Goal: Task Accomplishment & Management: Complete application form

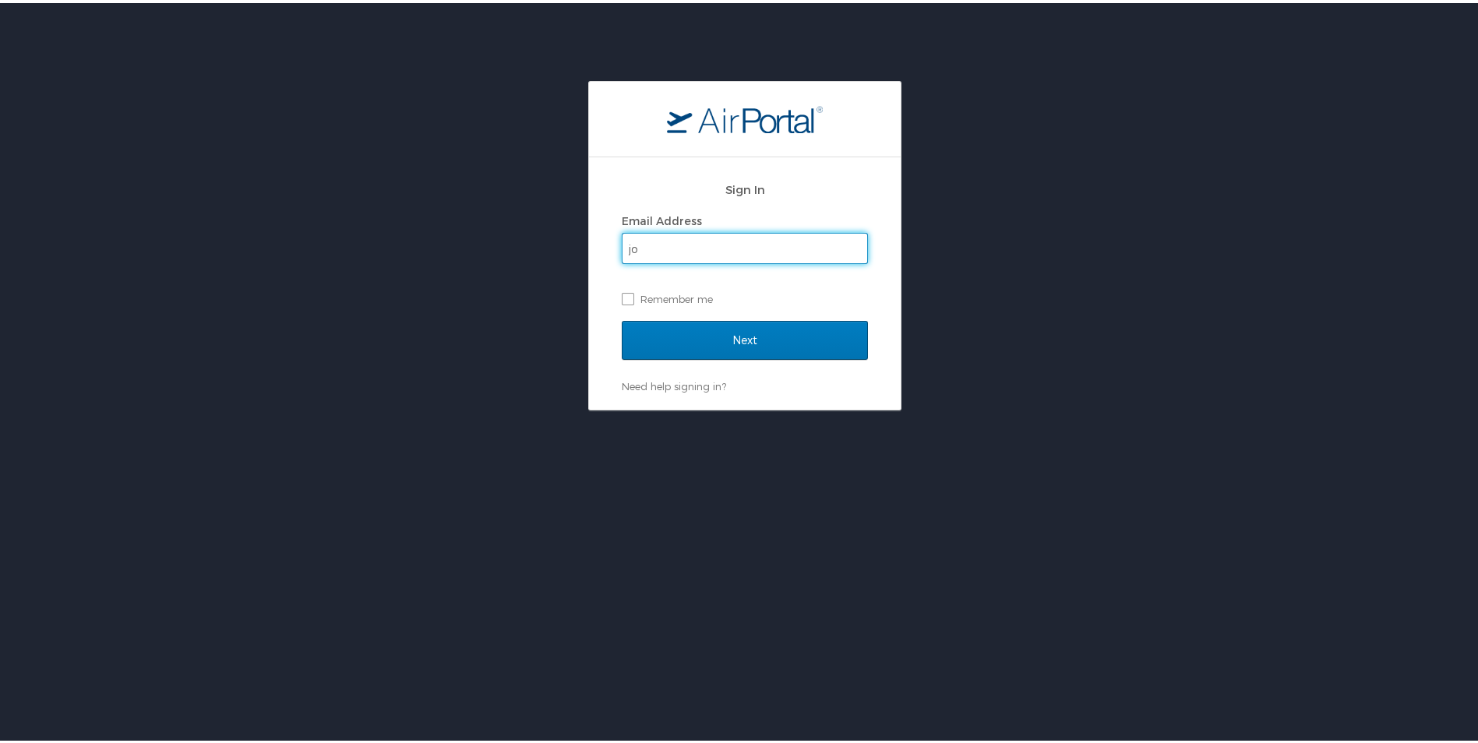
type input "j"
type input "jon.allison@anser.org"
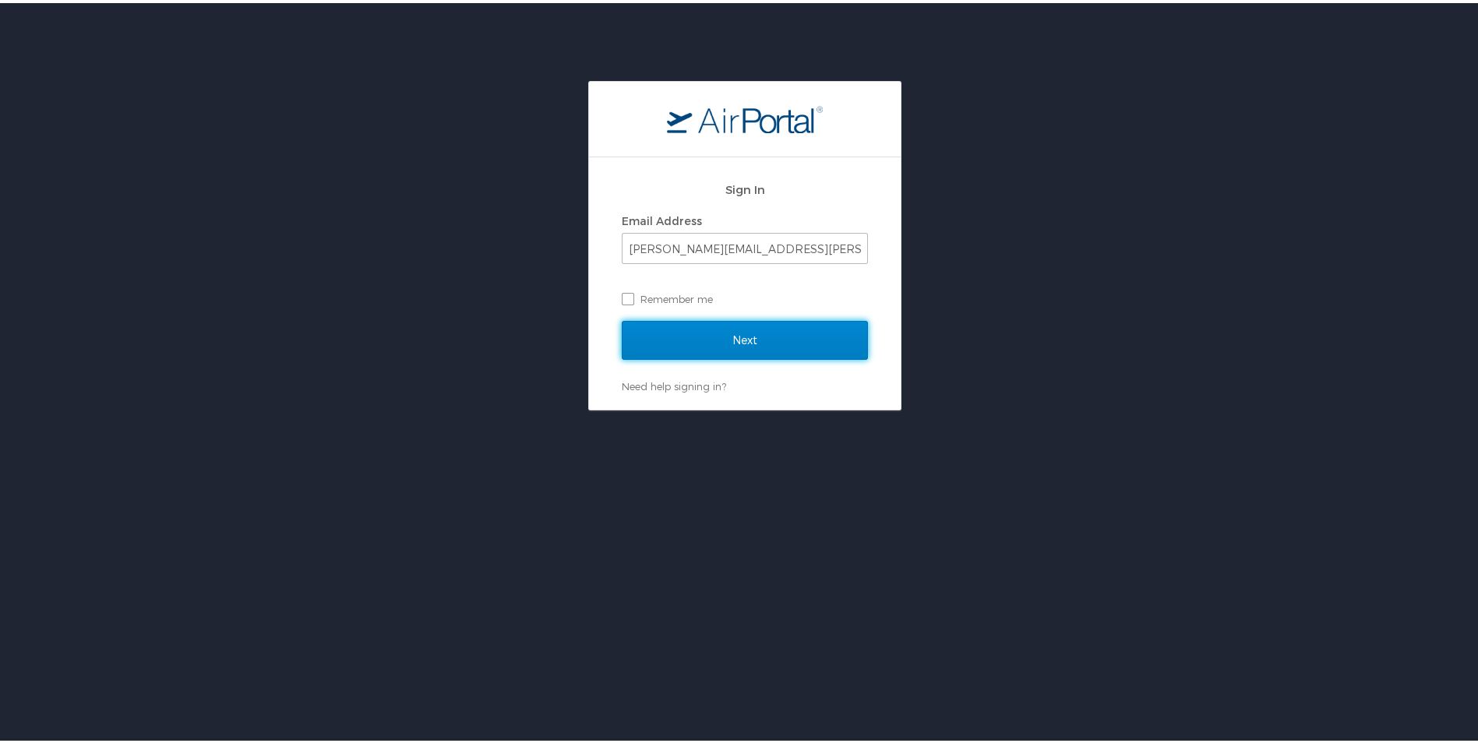
click at [738, 333] on input "Next" at bounding box center [745, 337] width 246 height 39
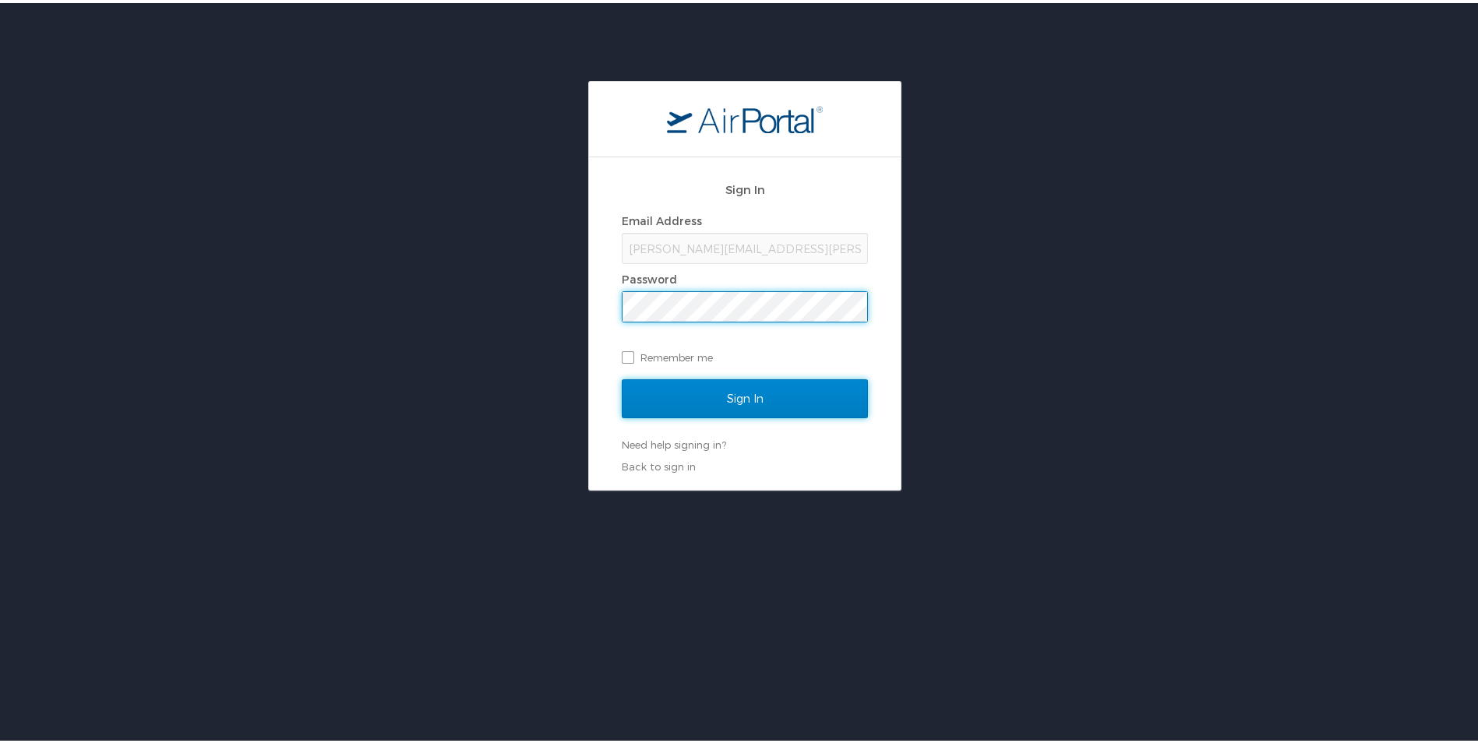
click at [744, 397] on input "Sign In" at bounding box center [745, 395] width 246 height 39
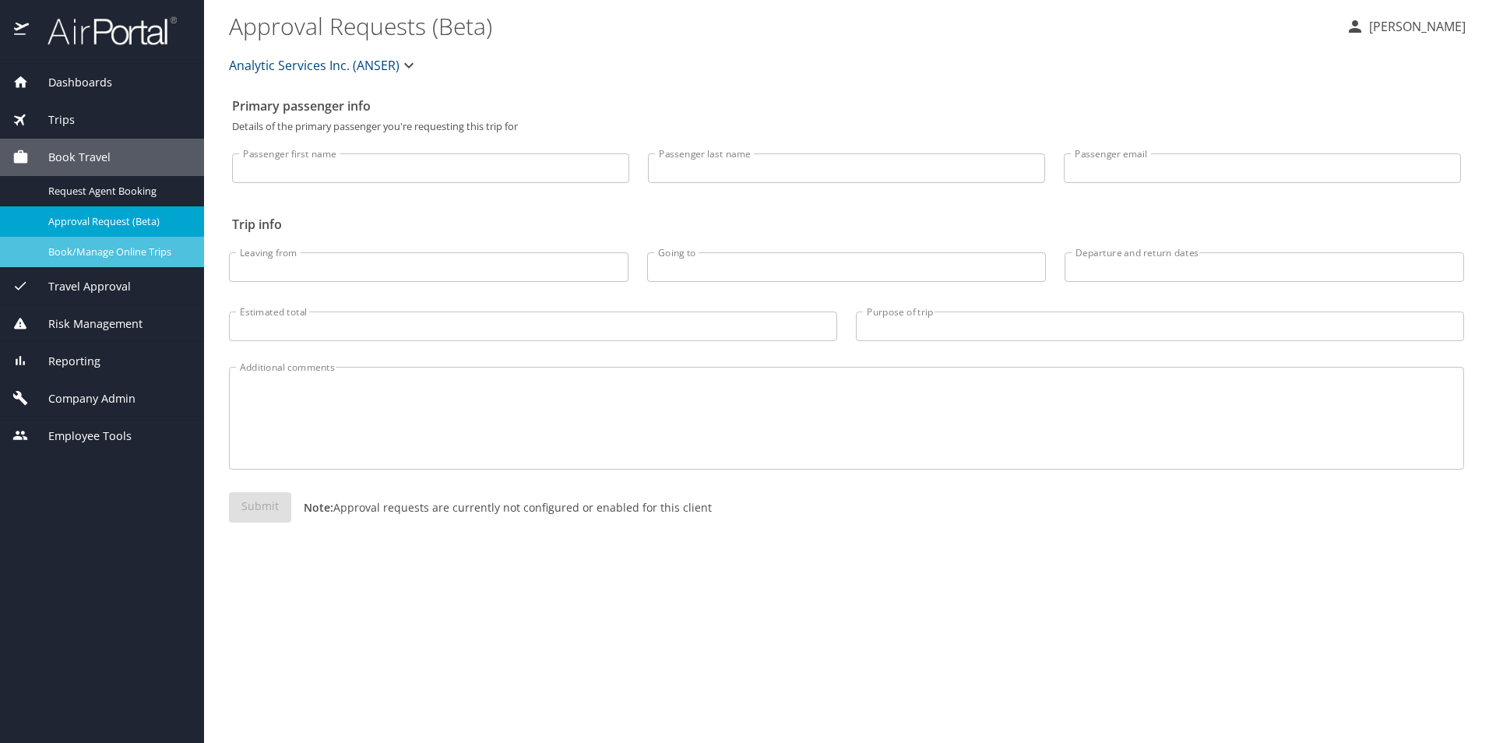
click at [135, 251] on span "Book/Manage Online Trips" at bounding box center [116, 252] width 137 height 15
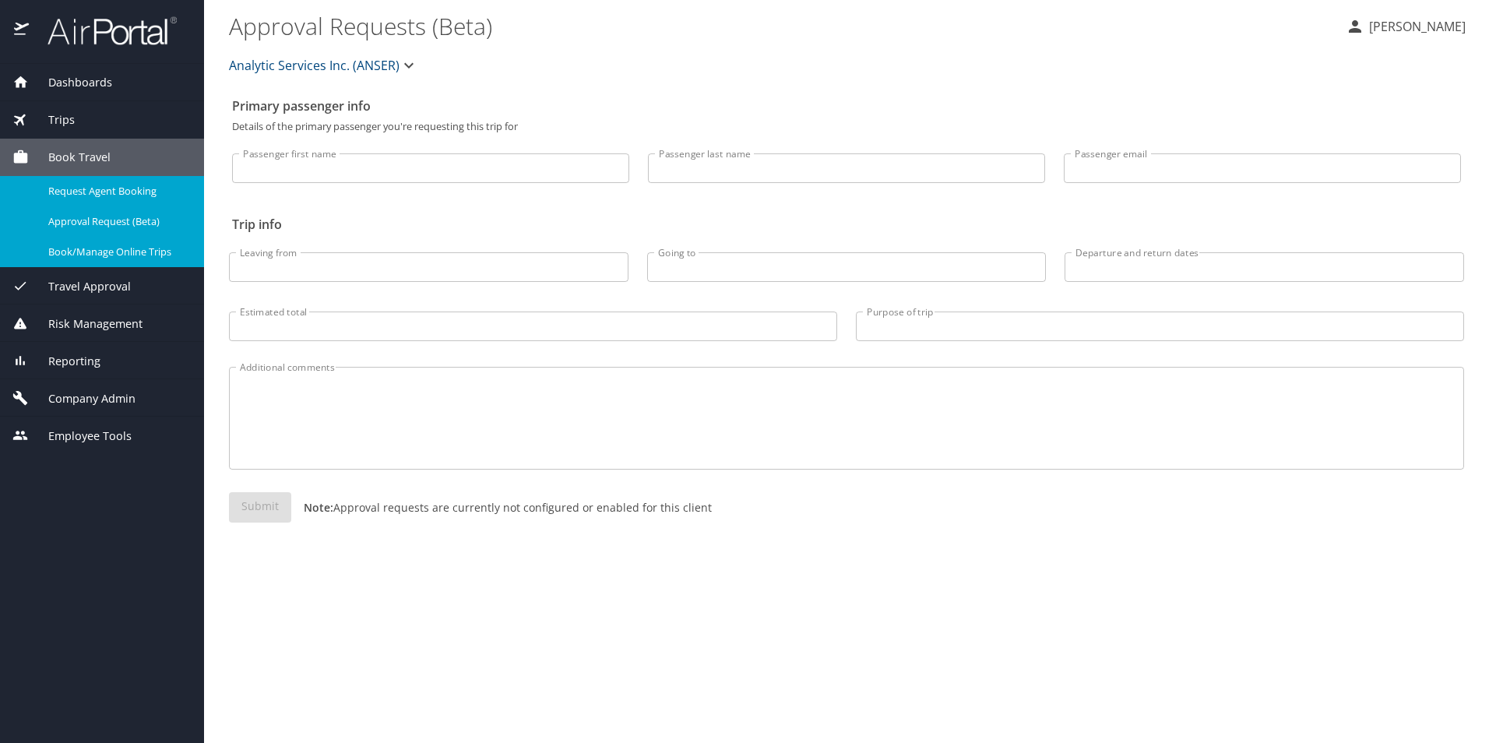
click at [85, 196] on span "Request Agent Booking" at bounding box center [116, 191] width 137 height 15
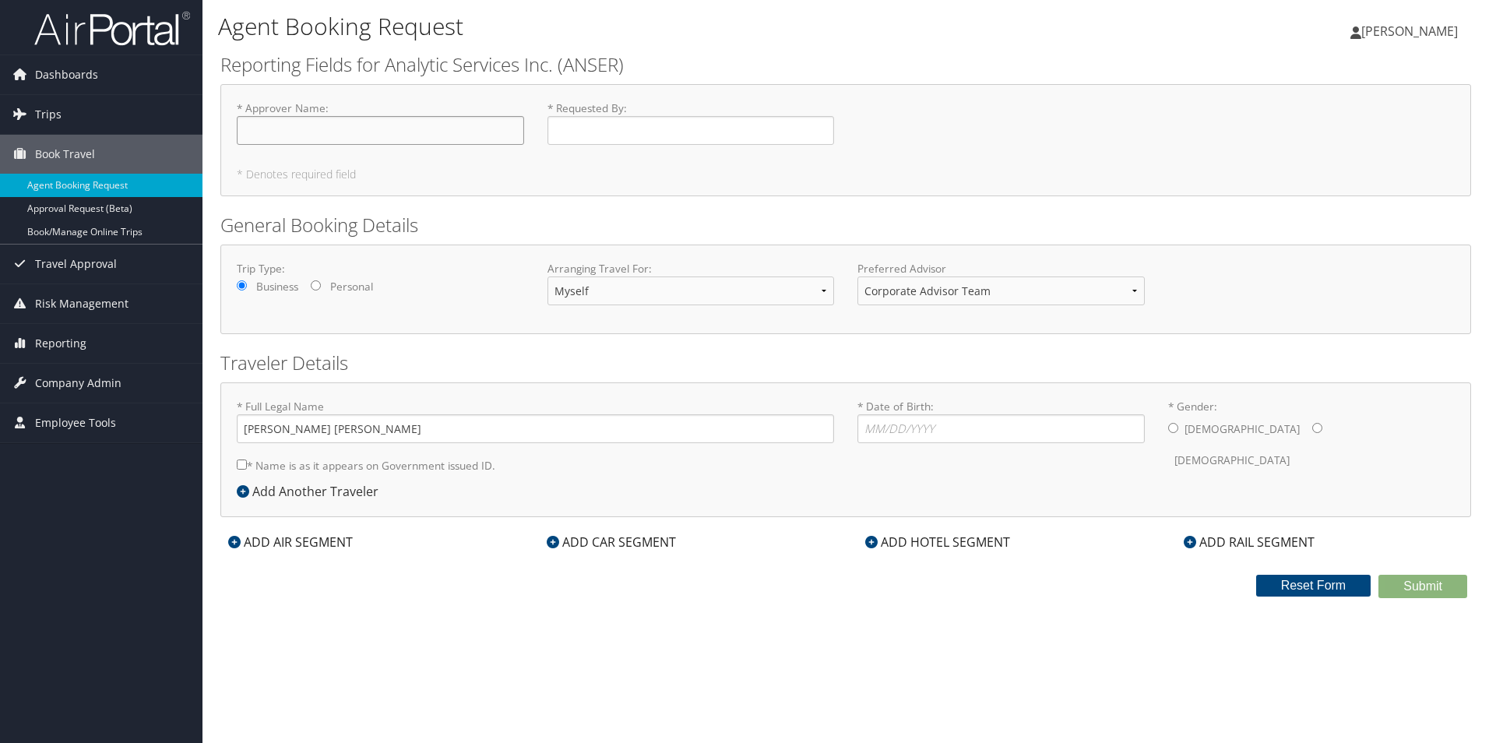
click at [333, 129] on input "* Approver Name : Required" at bounding box center [380, 130] width 287 height 29
type input "[PERSON_NAME]"
click at [820, 292] on select "Myself Another Traveler Guest Traveler" at bounding box center [691, 291] width 287 height 29
select select "another"
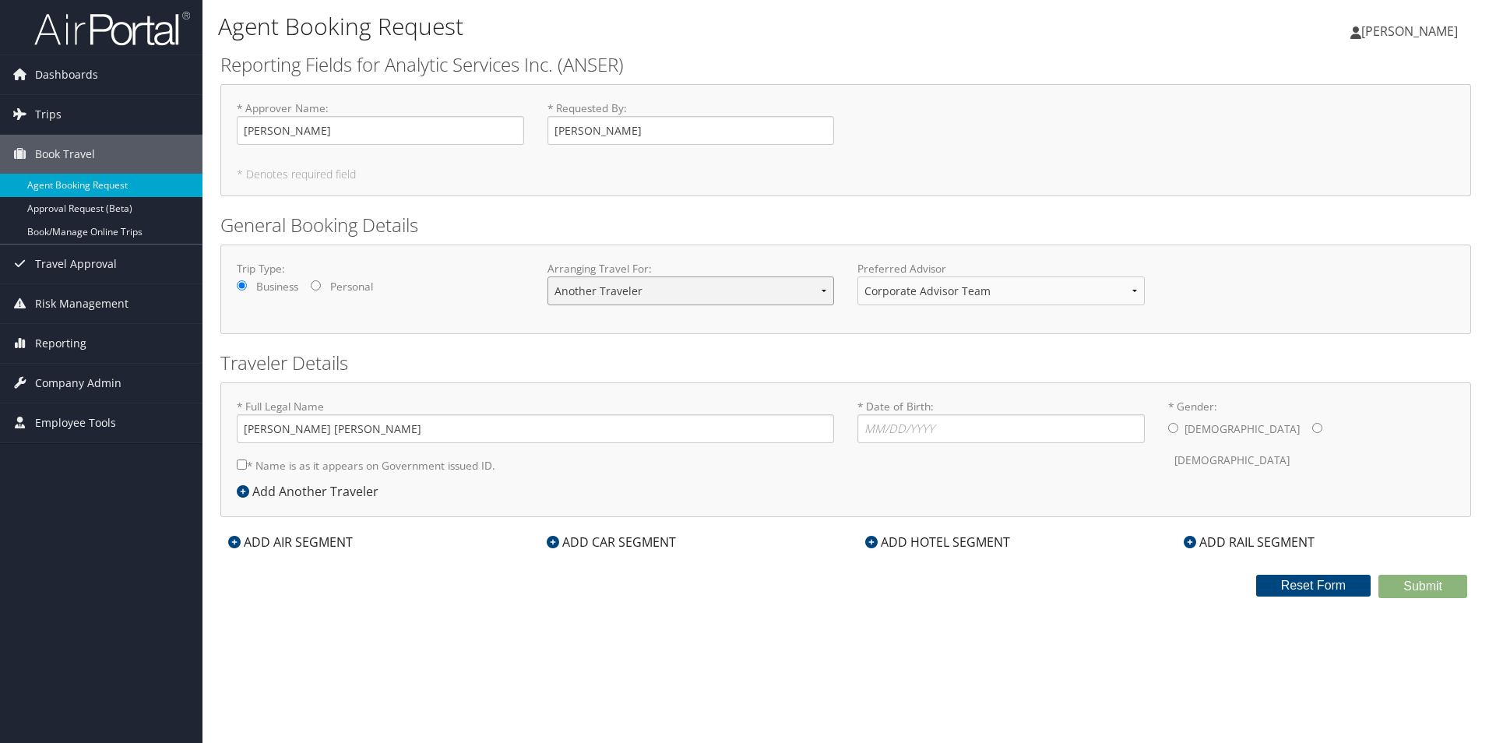
click at [548, 277] on select "Myself Another Traveler Guest Traveler" at bounding box center [691, 291] width 287 height 29
click at [271, 428] on input "* Full Legal Name" at bounding box center [536, 428] width 598 height 29
type input "[PERSON_NAME]"
click at [876, 428] on input "* Date of Birth: Invalid Date" at bounding box center [1001, 428] width 287 height 29
type input "[DATE]"
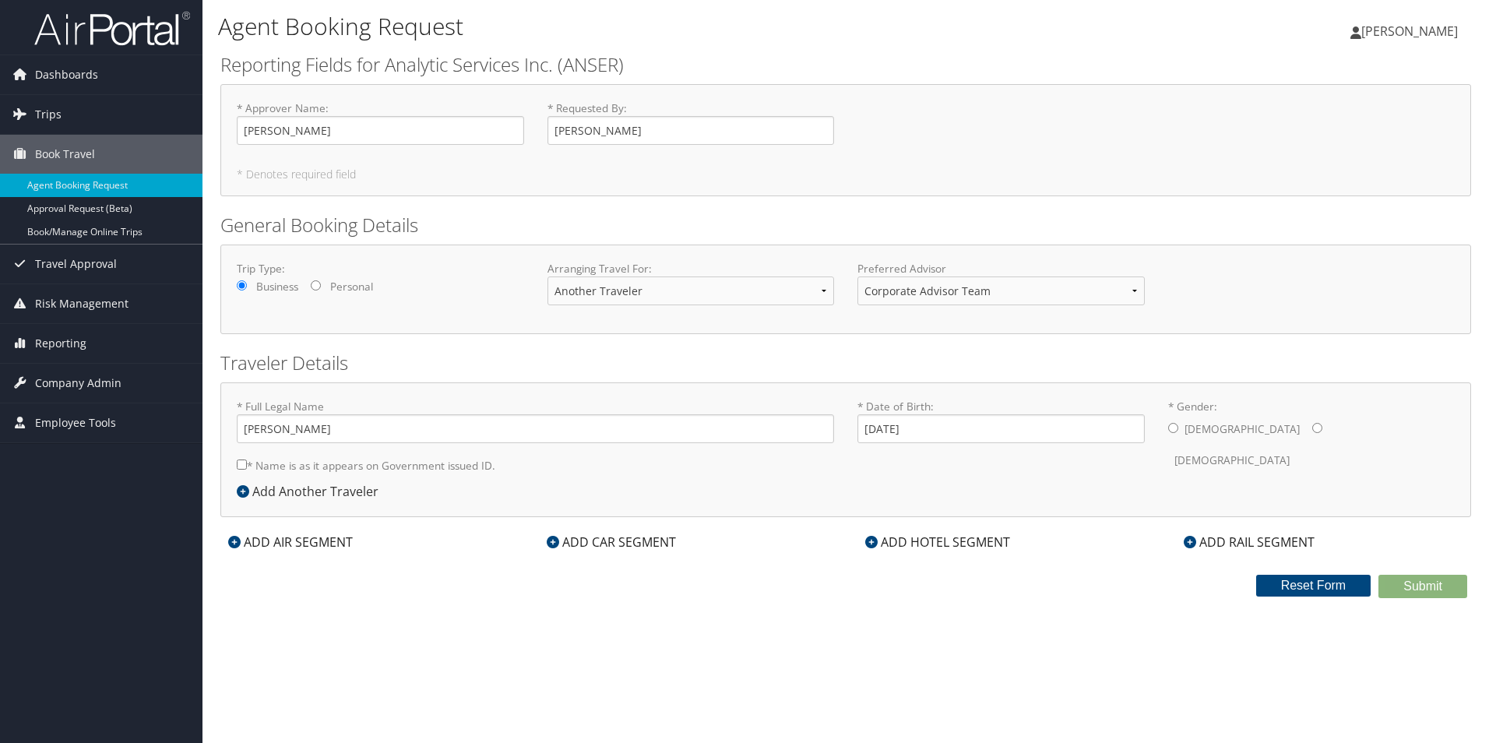
click at [1171, 432] on input "* Gender: [DEMOGRAPHIC_DATA] [DEMOGRAPHIC_DATA]" at bounding box center [1174, 428] width 10 height 10
radio input "true"
click at [272, 429] on input "[PERSON_NAME]" at bounding box center [536, 428] width 598 height 29
click at [333, 432] on input "Kaipo [PERSON_NAME]" at bounding box center [536, 428] width 598 height 29
type input "Kaipo NMI [PERSON_NAME]"
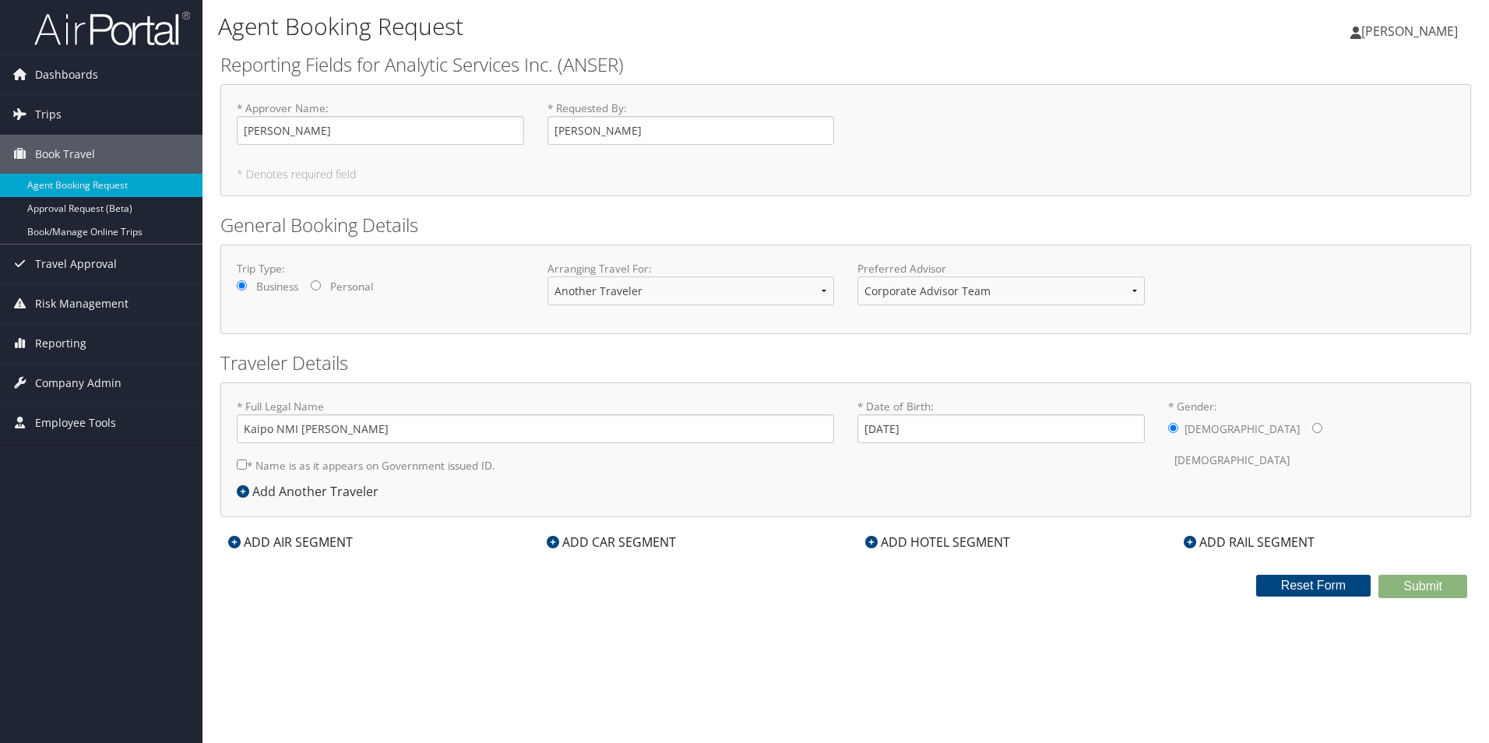
click at [240, 467] on input "* Name is as it appears on Government issued ID." at bounding box center [242, 465] width 10 height 10
checkbox input "true"
click at [236, 545] on icon at bounding box center [234, 542] width 12 height 12
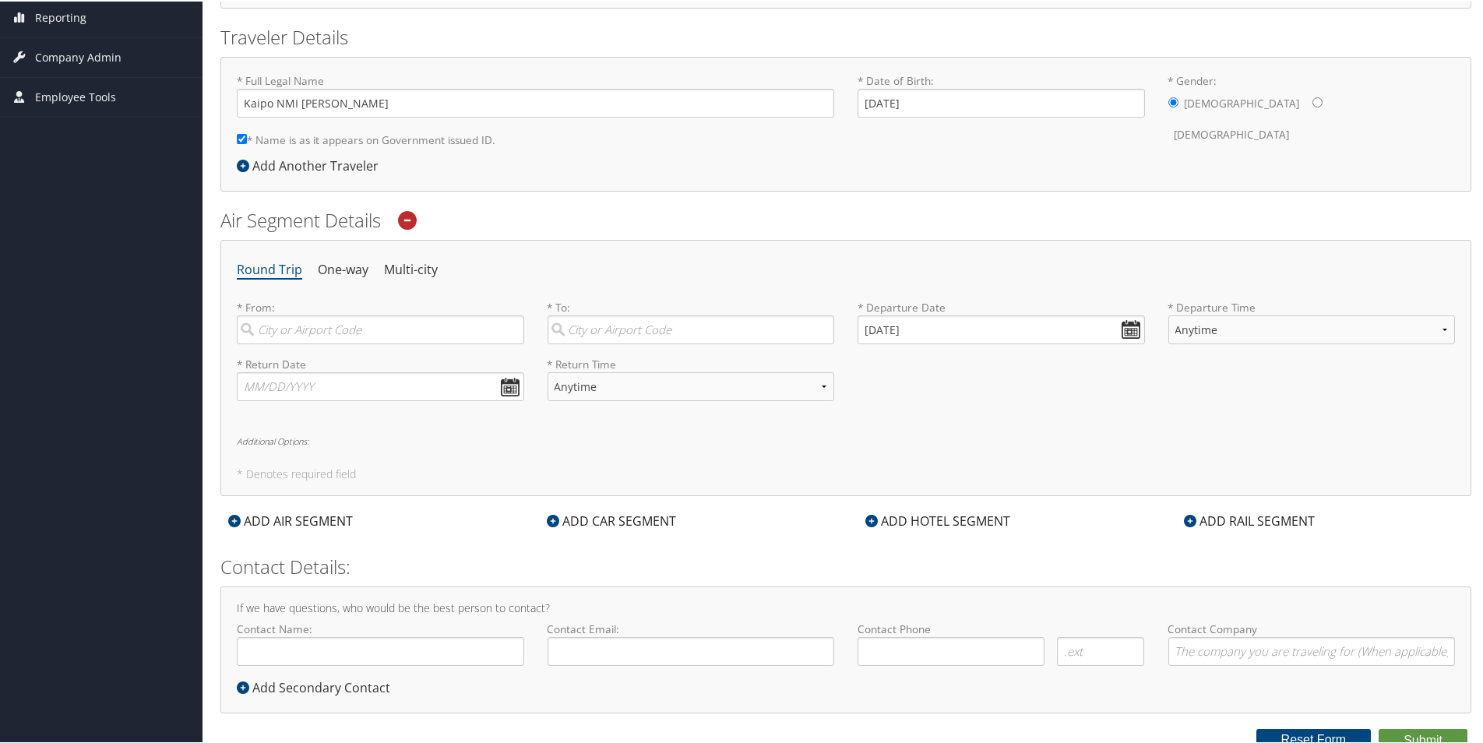
scroll to position [335, 0]
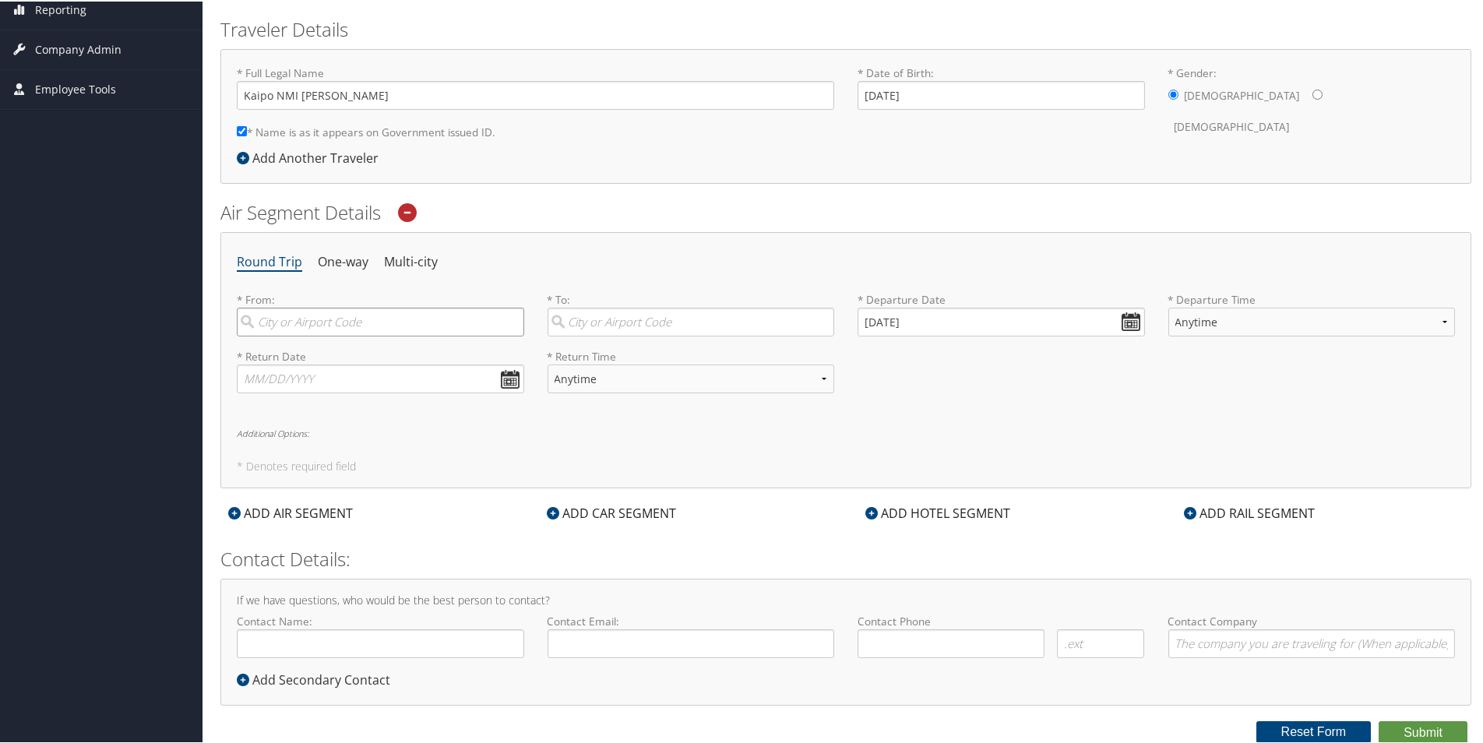
drag, startPoint x: 303, startPoint y: 323, endPoint x: 311, endPoint y: 319, distance: 8.7
click at [308, 322] on input "search" at bounding box center [380, 320] width 287 height 29
type input "n"
click at [289, 354] on div "[GEOGRAPHIC_DATA] (HNL HI)" at bounding box center [382, 353] width 266 height 20
click at [289, 335] on input "hnl" at bounding box center [380, 320] width 287 height 29
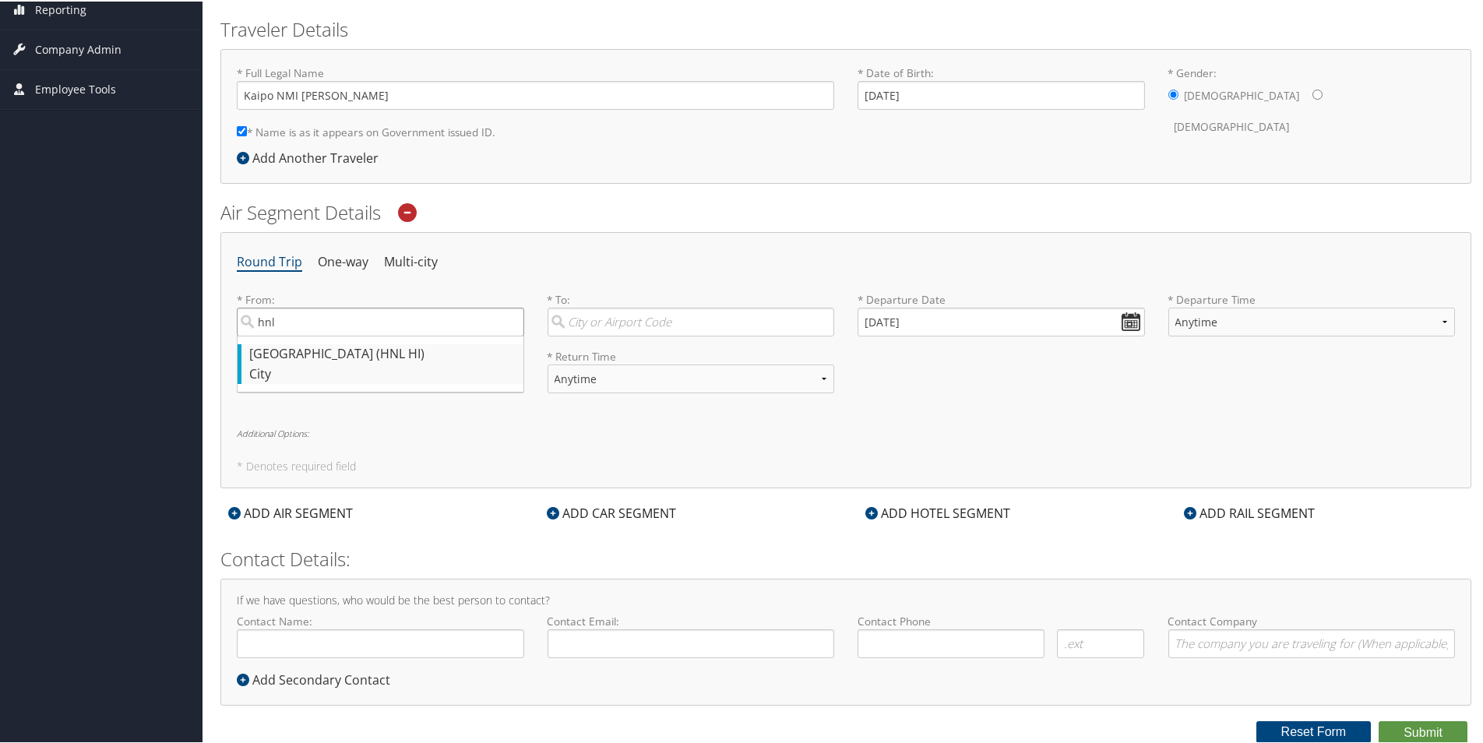
type input "[GEOGRAPHIC_DATA] (HNL HI)"
click at [613, 319] on input "search" at bounding box center [691, 320] width 287 height 29
click at [601, 367] on div "City" at bounding box center [693, 373] width 266 height 20
click at [601, 335] on input "kona" at bounding box center [691, 320] width 287 height 29
type input "Kona (KOA HI)"
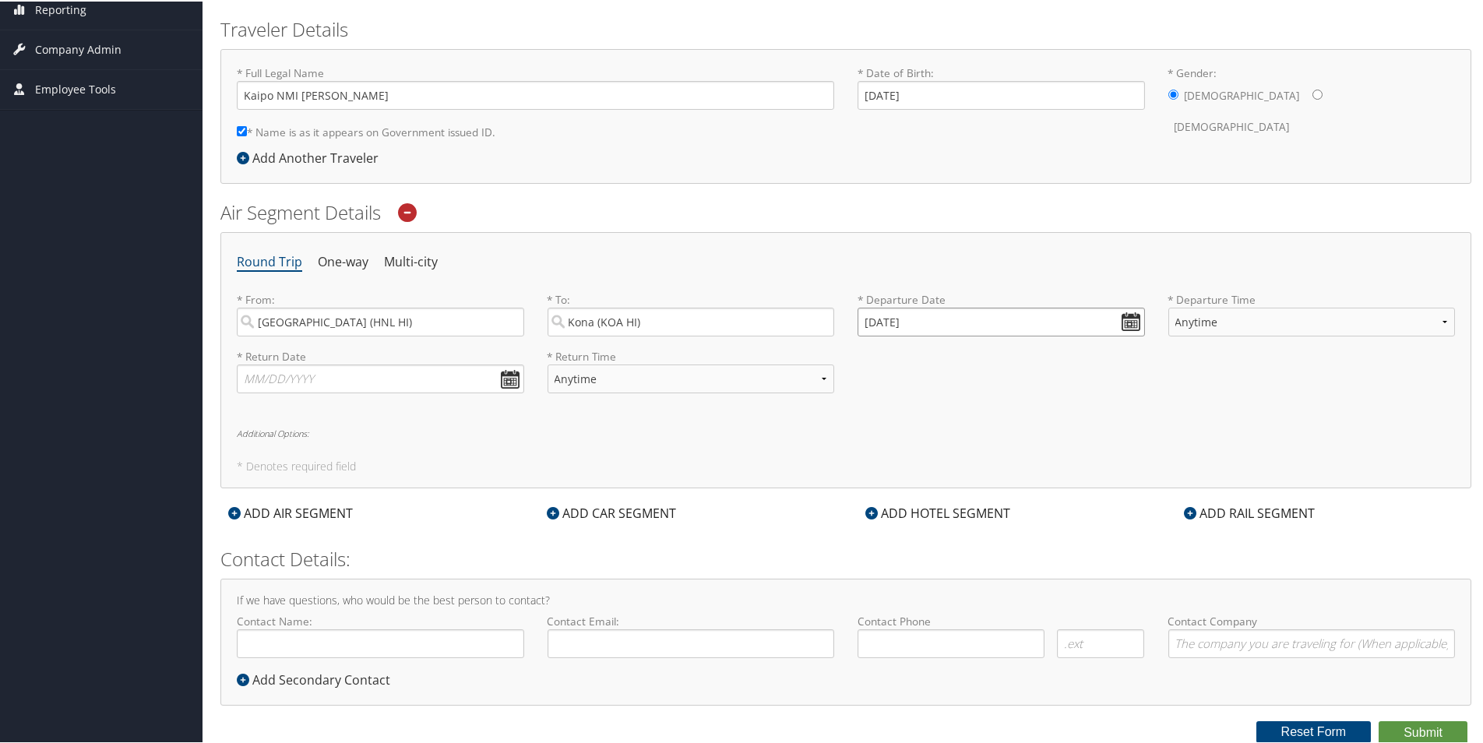
click at [1134, 326] on input "[DATE]" at bounding box center [1001, 320] width 287 height 29
click at [896, 423] on td "8" at bounding box center [898, 424] width 21 height 21
type input "[DATE]"
click at [1439, 321] on select "Anytime Early Morning (5AM-7AM) Morning (7AM-12PM) Afternoon (12PM-5PM) Evening…" at bounding box center [1312, 320] width 287 height 29
select select "7AM-12PM"
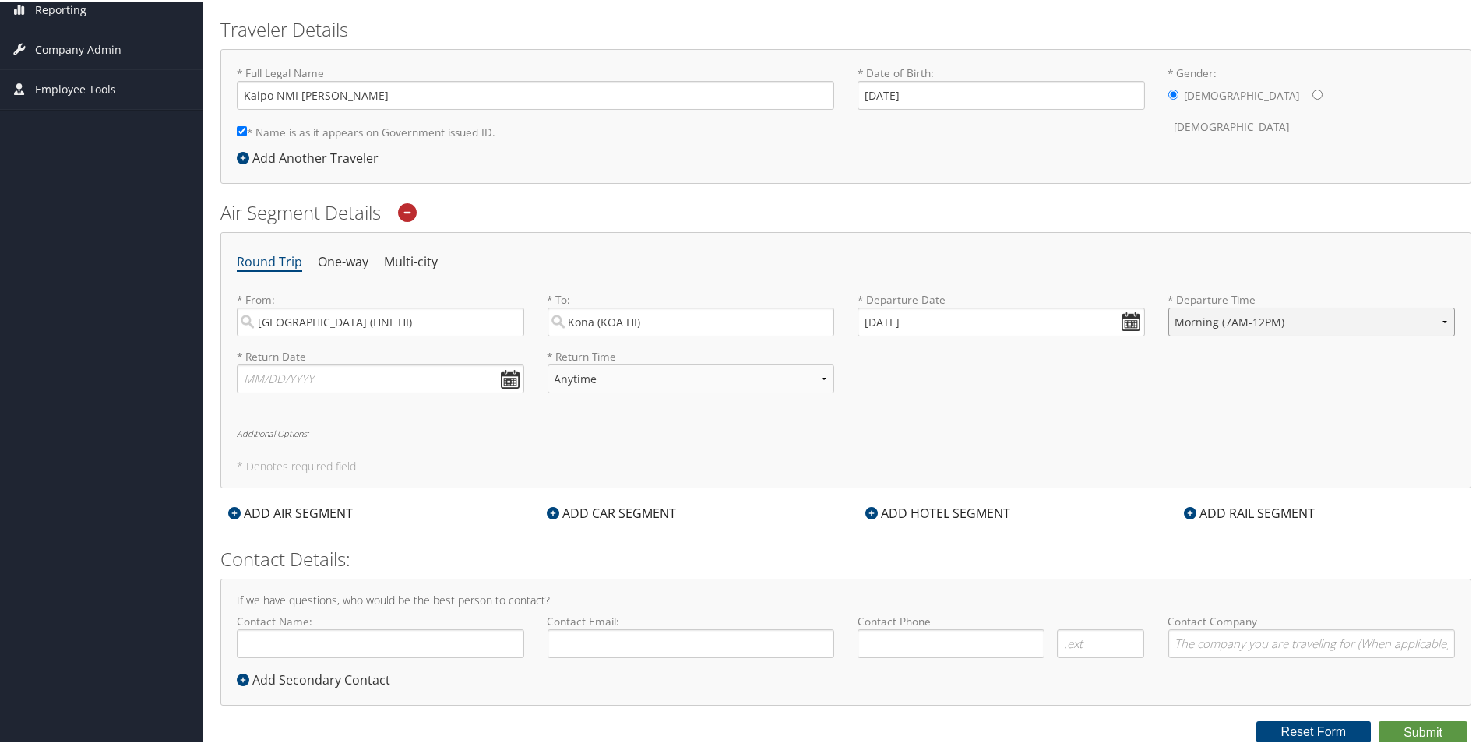
click at [1169, 306] on select "Anytime Early Morning (5AM-7AM) Morning (7AM-12PM) Afternoon (12PM-5PM) Evening…" at bounding box center [1312, 320] width 287 height 29
click at [509, 375] on input "text" at bounding box center [380, 377] width 287 height 29
click at [280, 488] on td "8" at bounding box center [280, 481] width 21 height 21
type input "[DATE]"
click at [825, 370] on select "Anytime Early Morning (5AM-7AM) Morning (7AM-12PM) Afternoon (12PM-5PM) Evening…" at bounding box center [691, 377] width 287 height 29
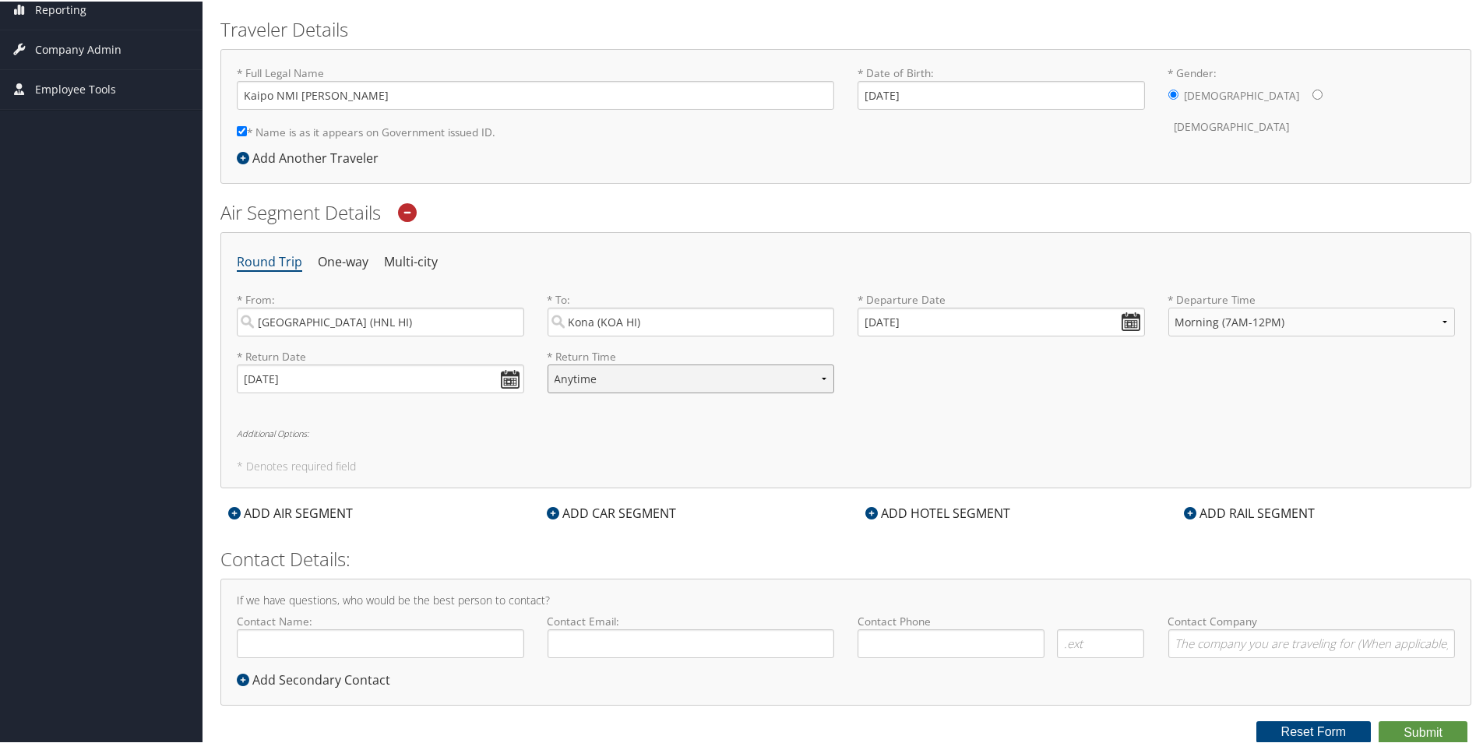
select select "6:00 PM"
click at [548, 363] on select "Anytime Early Morning (5AM-7AM) Morning (7AM-12PM) Afternoon (12PM-5PM) Evening…" at bounding box center [691, 377] width 287 height 29
click at [259, 432] on h6 "Additional Options:" at bounding box center [846, 432] width 1218 height 9
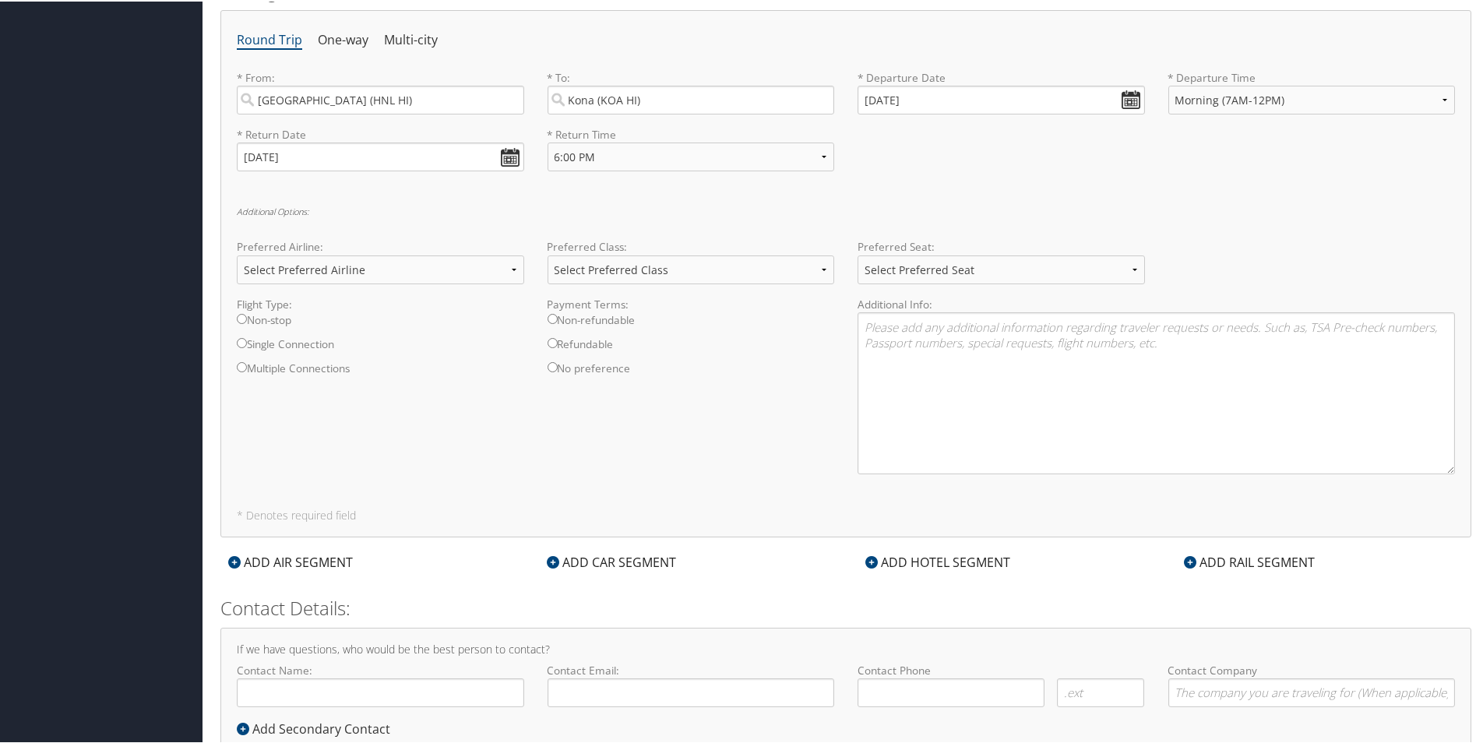
scroll to position [569, 0]
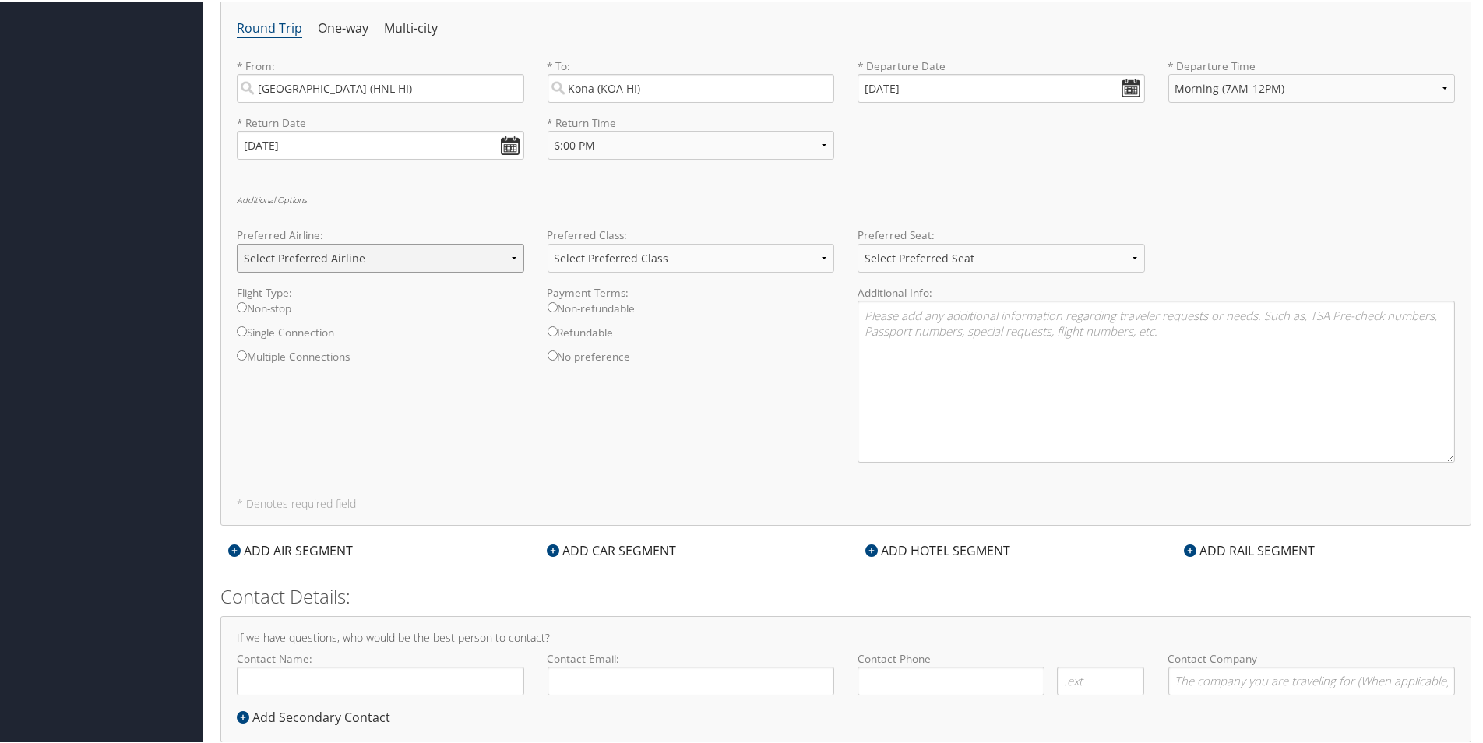
click at [518, 256] on select "Select Preferred Airline Delta United Airlines American Airlines Southwest Airl…" at bounding box center [380, 256] width 287 height 29
click at [446, 212] on div "Additional Options: Preferred Airline: Select Preferred Airline Delta United Ai…" at bounding box center [846, 334] width 1218 height 280
click at [867, 313] on textarea at bounding box center [1157, 380] width 598 height 162
click at [1039, 313] on textarea "Hawaiian Air flight 158 departing at 0730 and Hawaiian Air flight 357 departing…" at bounding box center [1157, 380] width 598 height 162
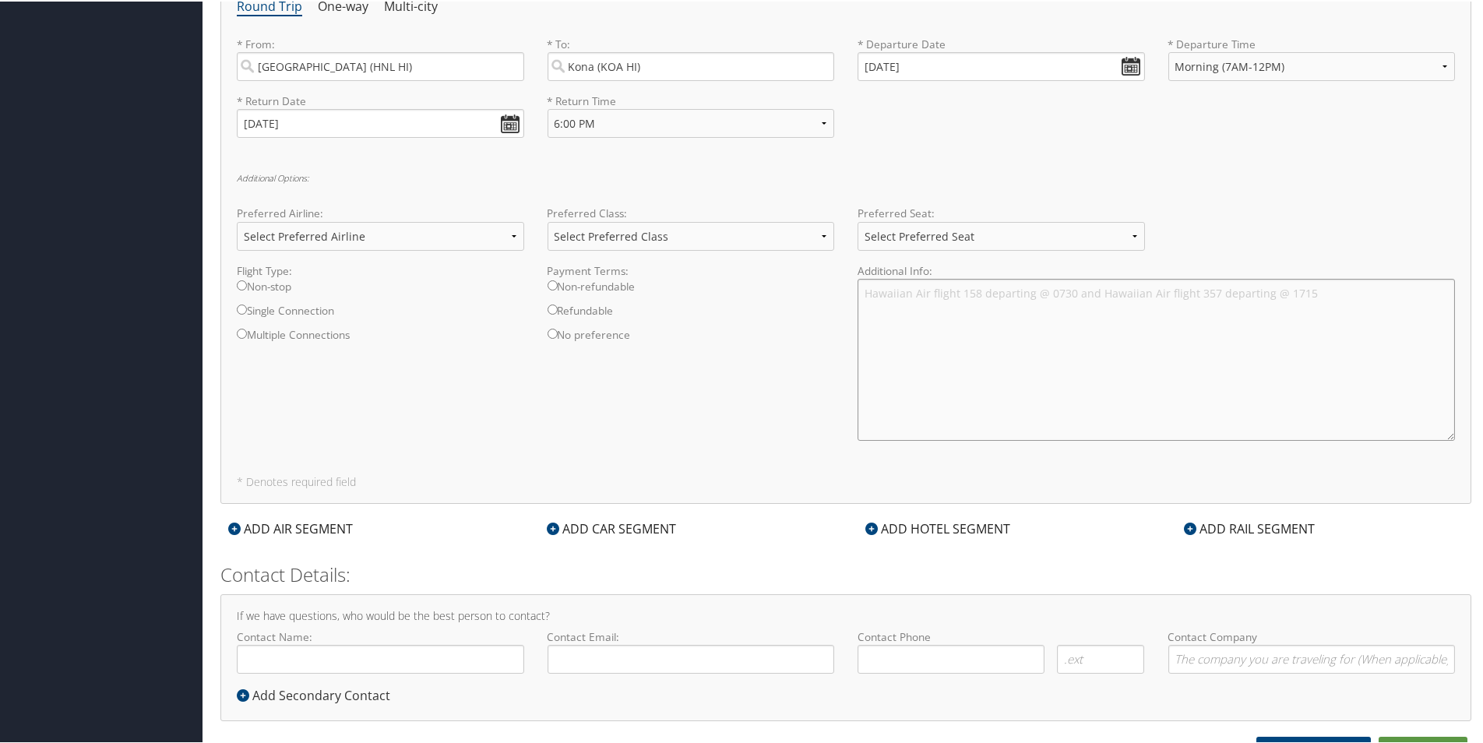
scroll to position [606, 0]
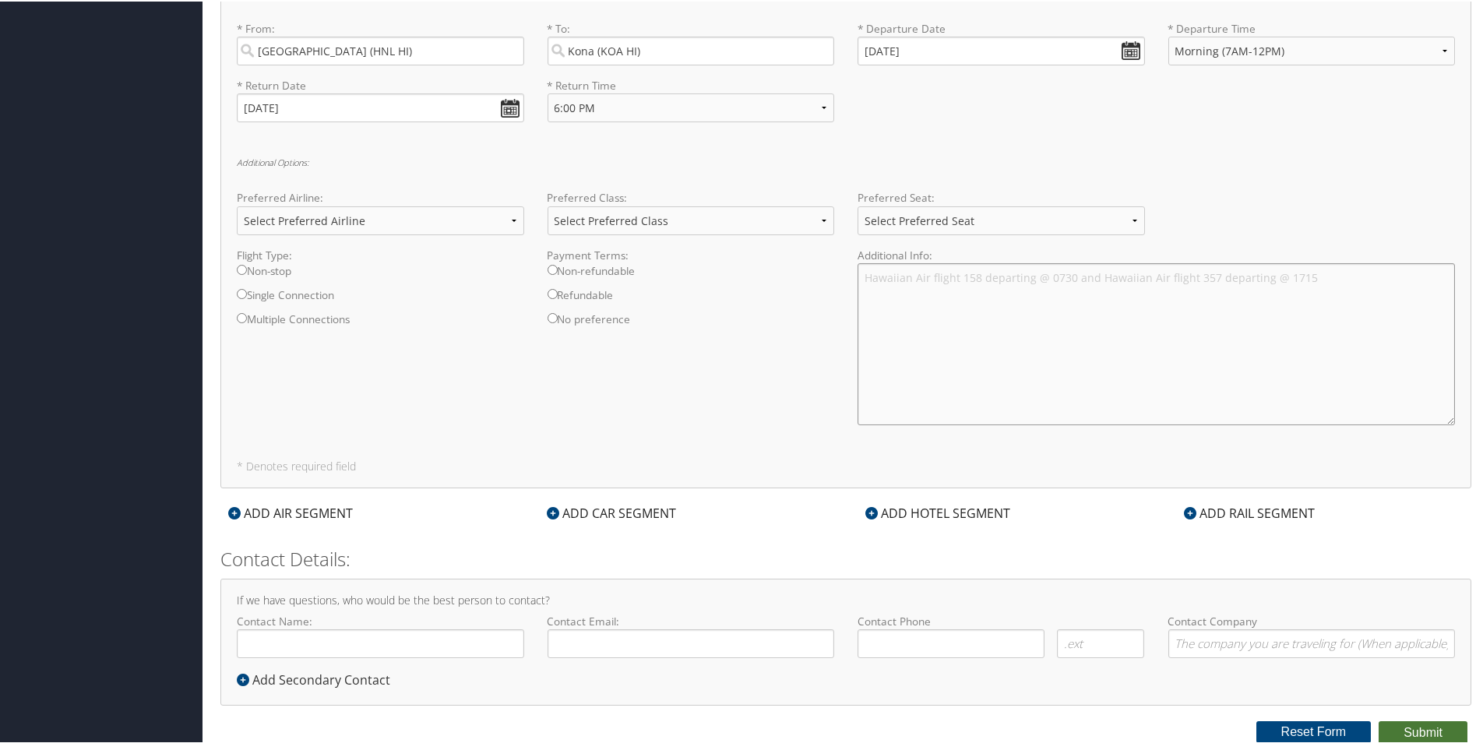
type textarea "Hawaiian Air flight 158 departing @ 0730 and Hawaiian Air flight 357 departing …"
click at [1408, 731] on button "Submit" at bounding box center [1423, 731] width 89 height 23
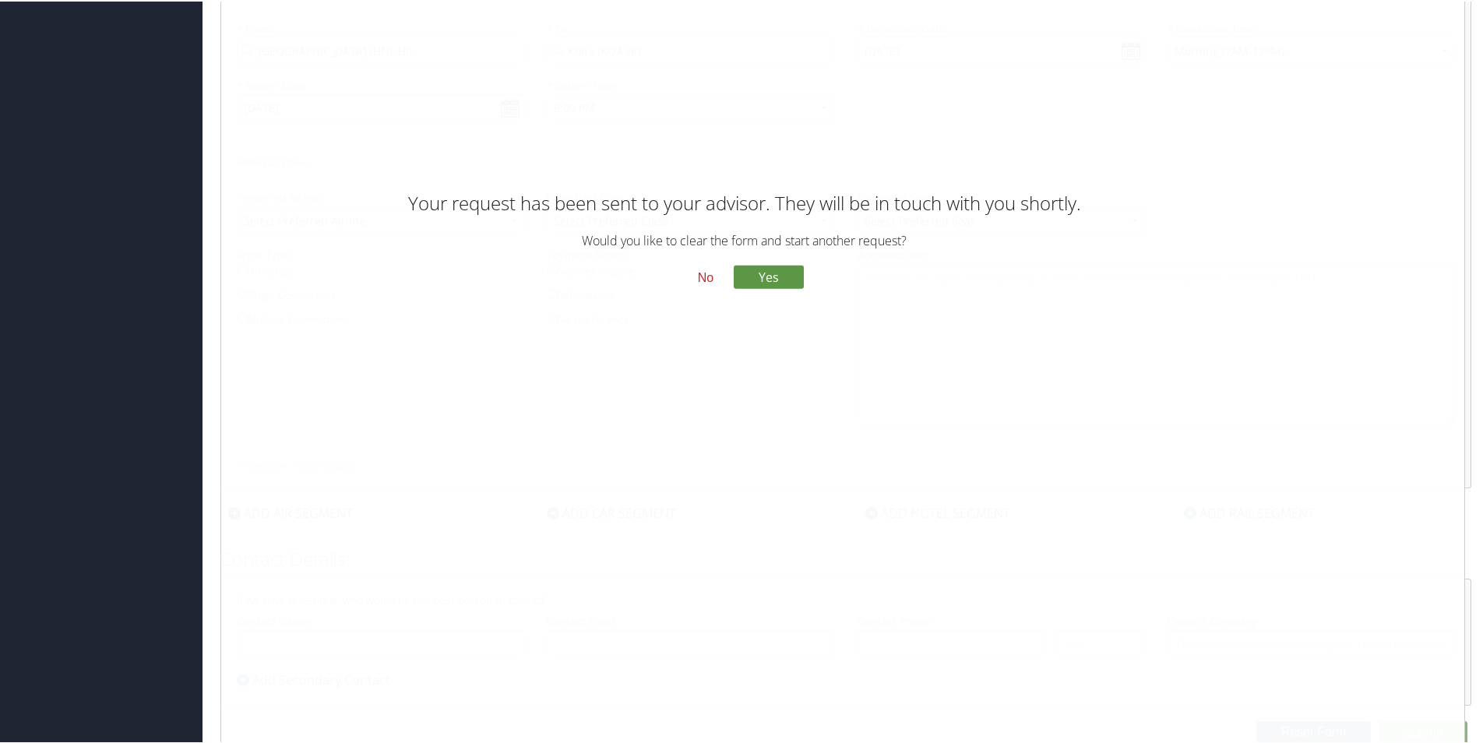
click at [708, 276] on button "No" at bounding box center [706, 276] width 41 height 26
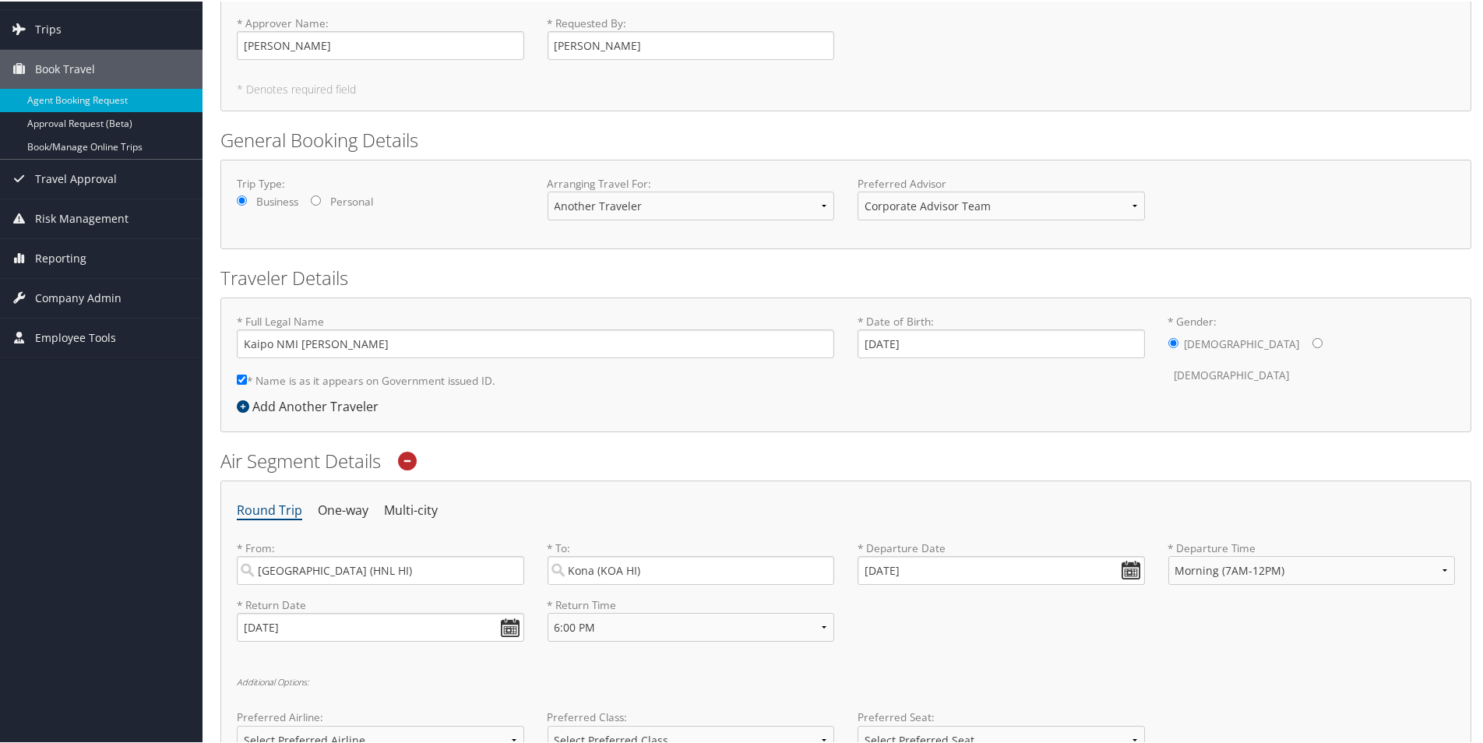
scroll to position [0, 0]
